Goal: Information Seeking & Learning: Learn about a topic

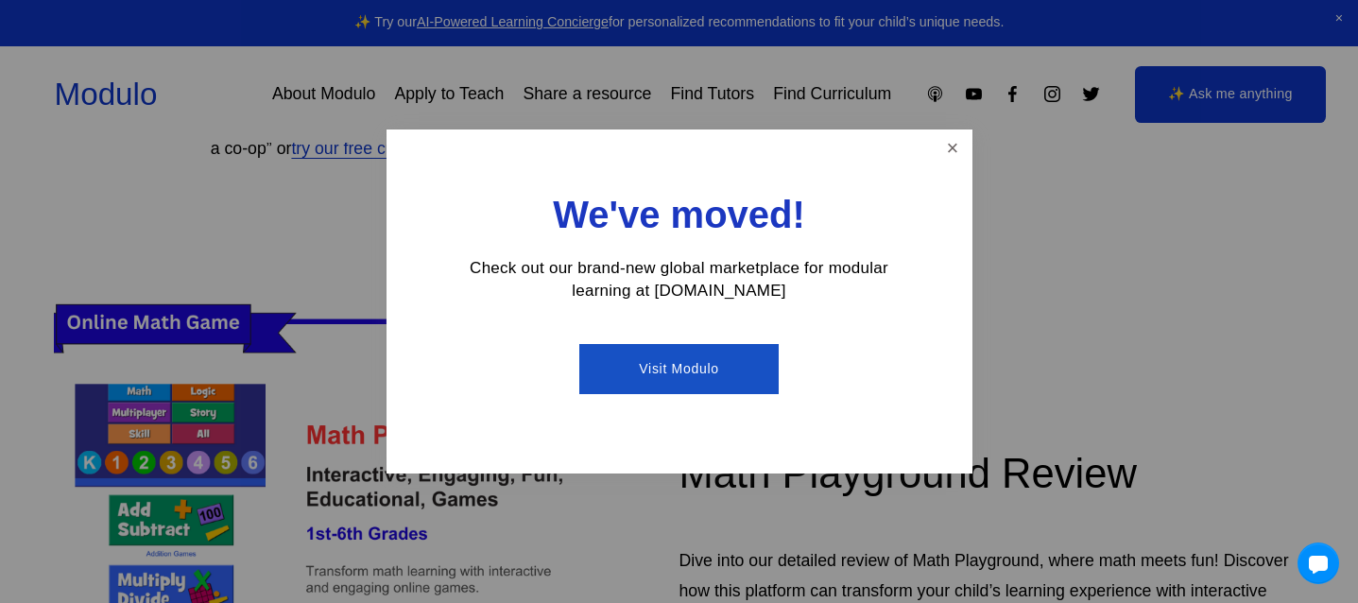
scroll to position [379, 0]
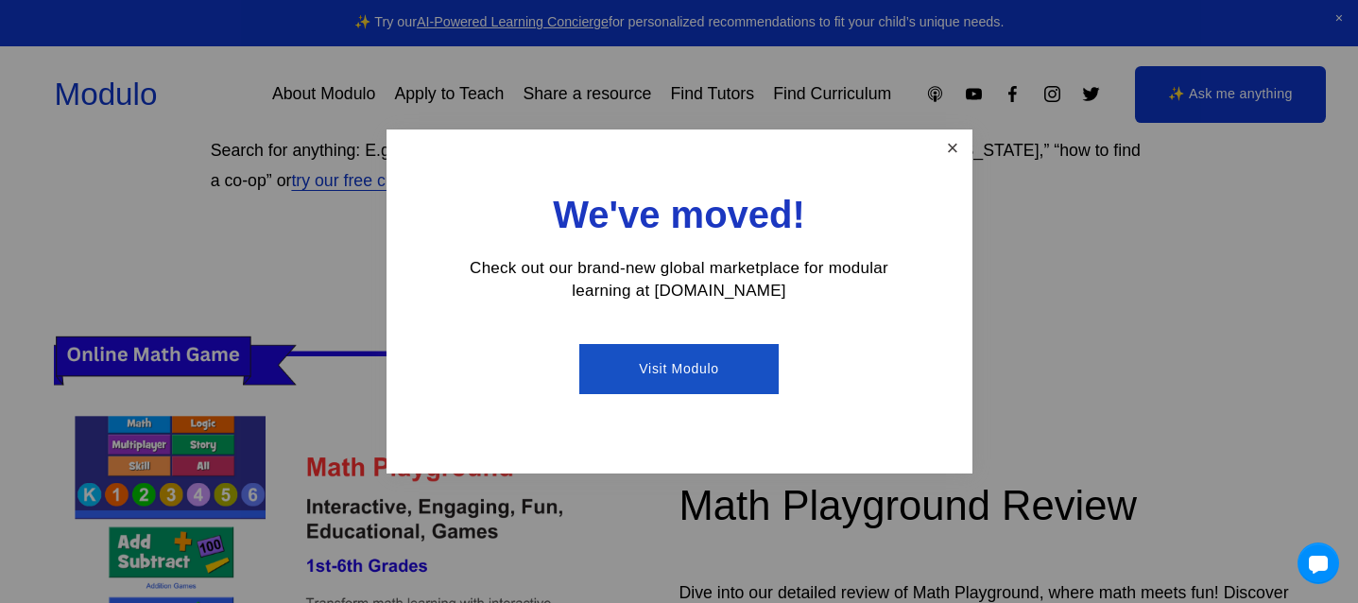
click at [962, 144] on link "Close" at bounding box center [951, 148] width 33 height 33
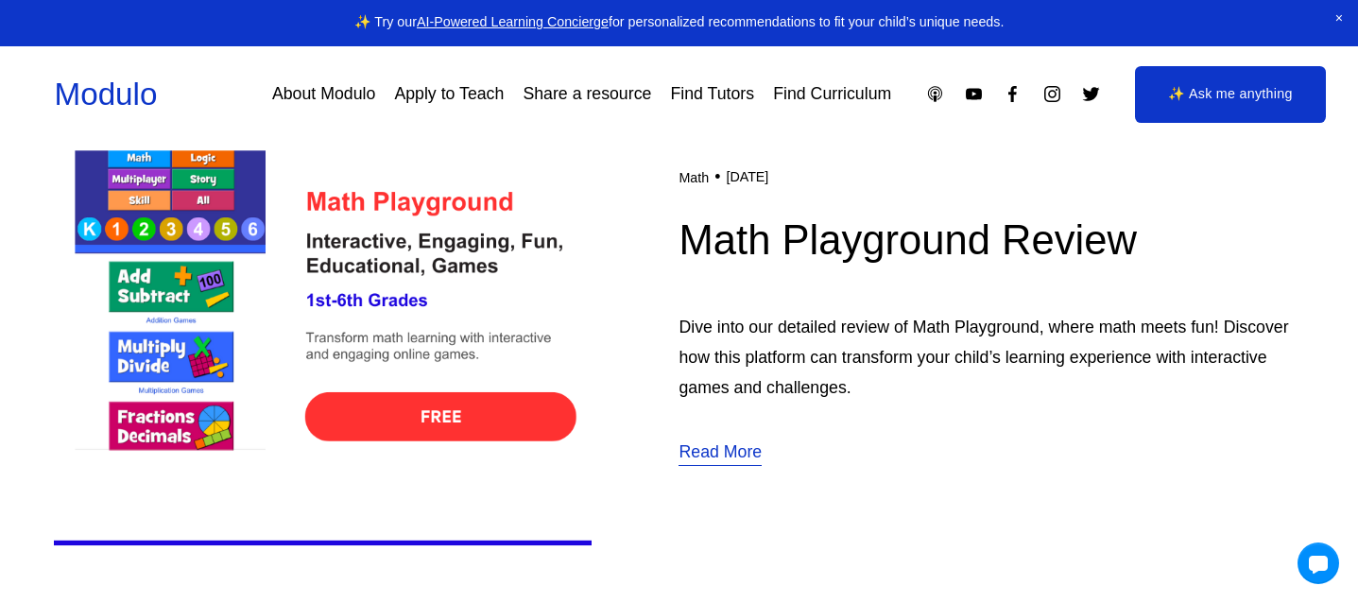
scroll to position [695, 0]
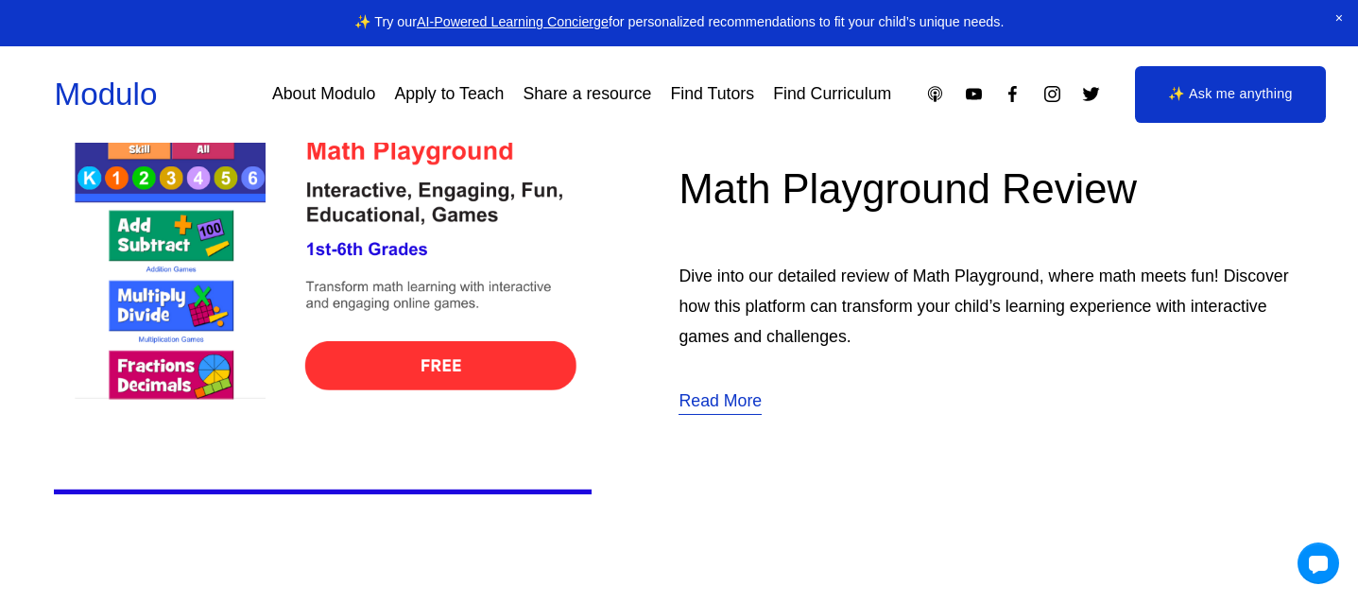
click at [520, 376] on img at bounding box center [322, 264] width 537 height 538
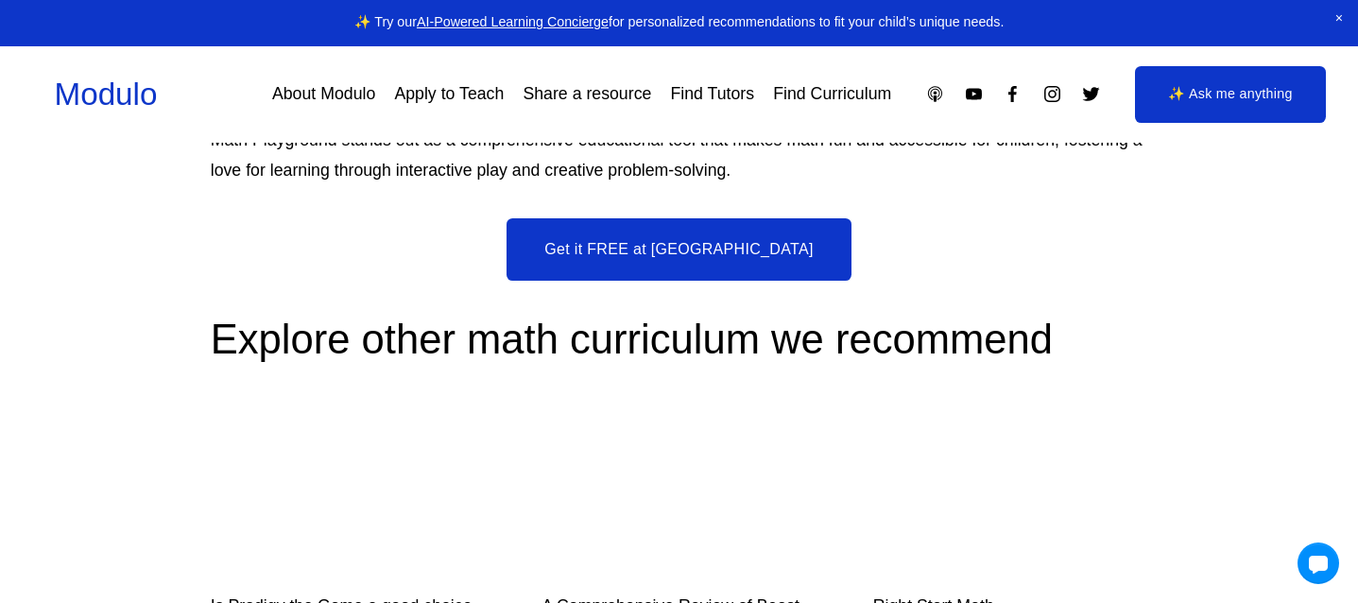
scroll to position [4862, 0]
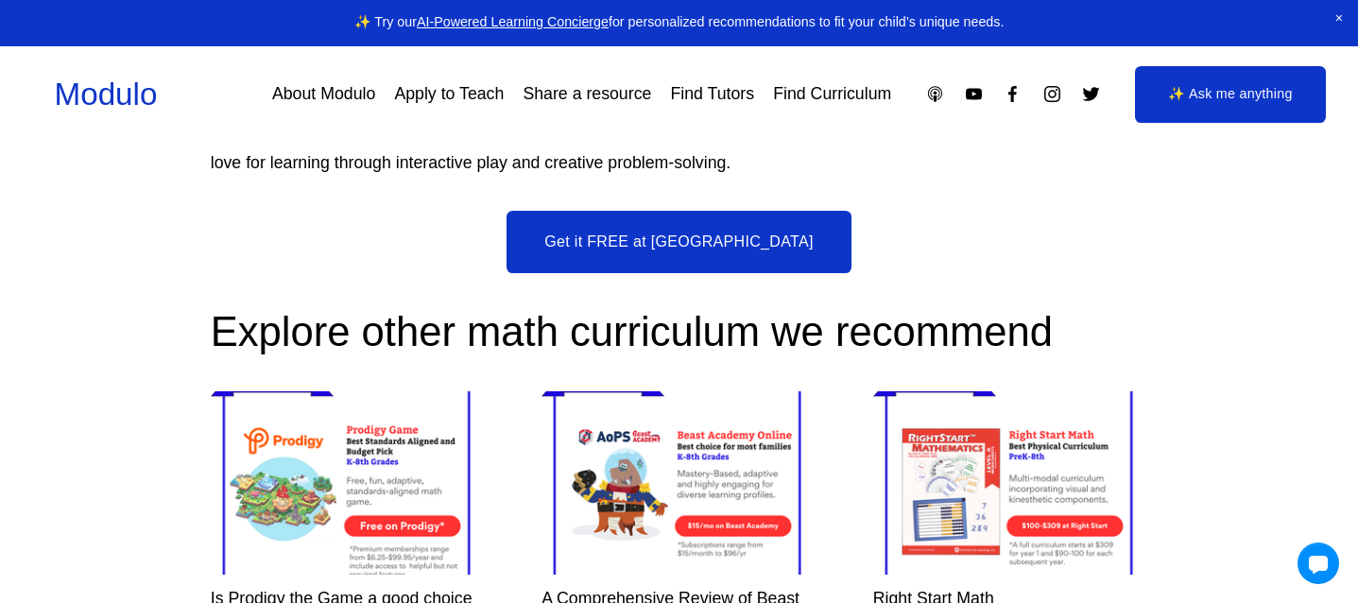
click at [1335, 13] on span "Close Announcement" at bounding box center [1339, 19] width 38 height 38
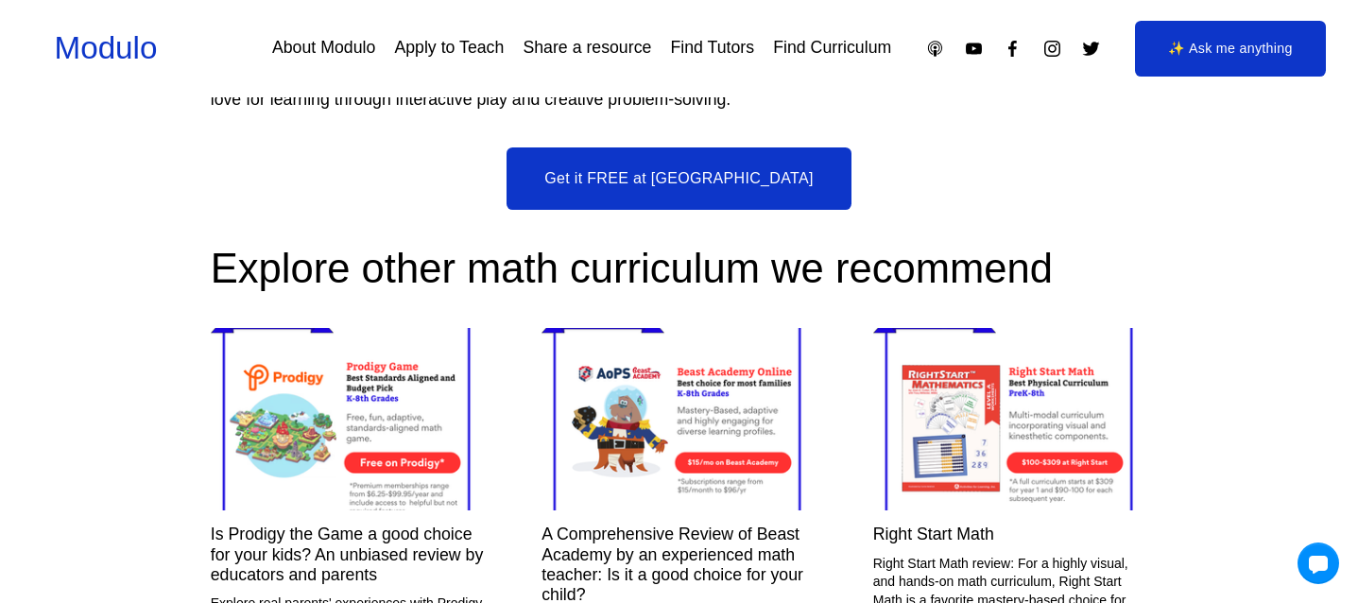
scroll to position [4881, 0]
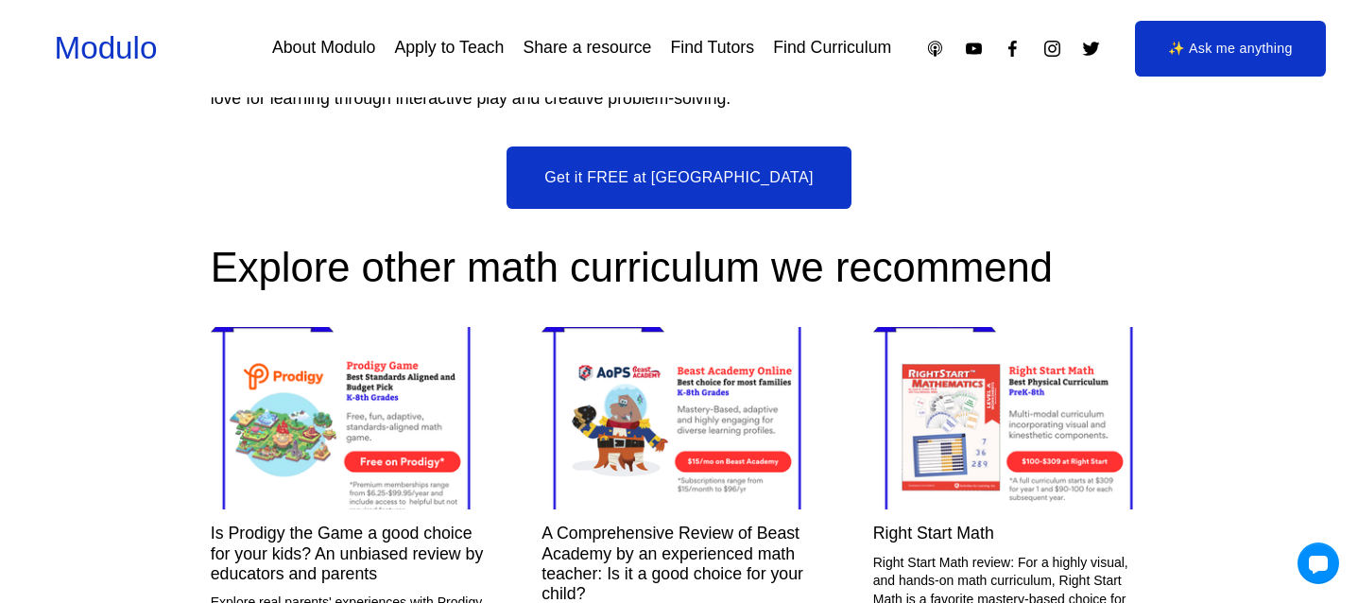
click at [694, 204] on link "Get it FREE at [GEOGRAPHIC_DATA]" at bounding box center [678, 177] width 344 height 62
